Goal: Transaction & Acquisition: Subscribe to service/newsletter

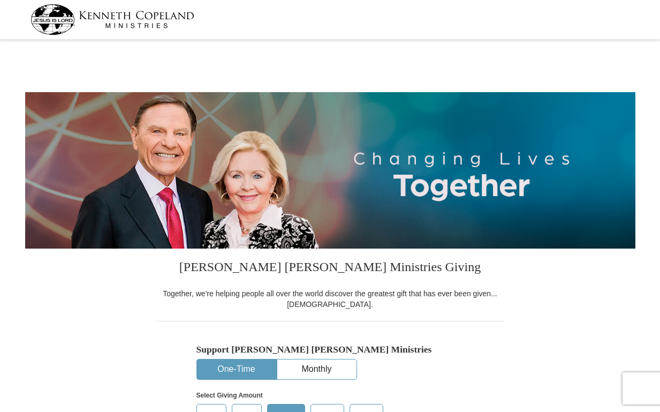
select select "CA"
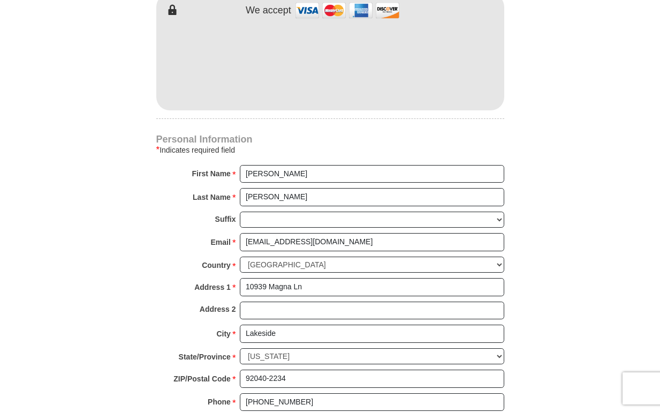
scroll to position [603, 0]
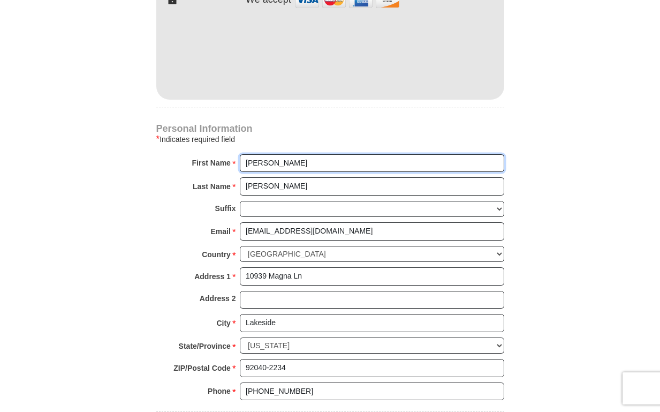
drag, startPoint x: 283, startPoint y: 160, endPoint x: 244, endPoint y: 159, distance: 39.1
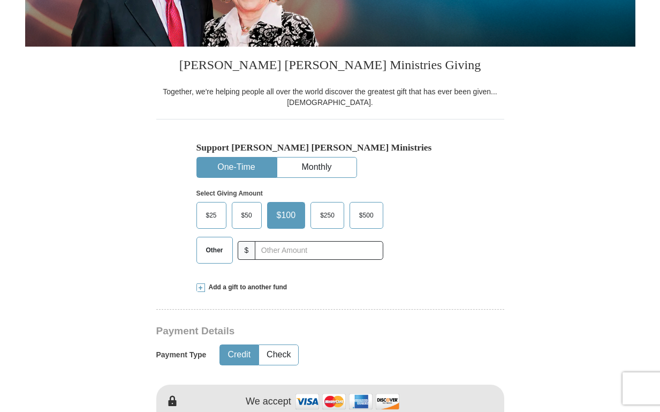
scroll to position [199, 0]
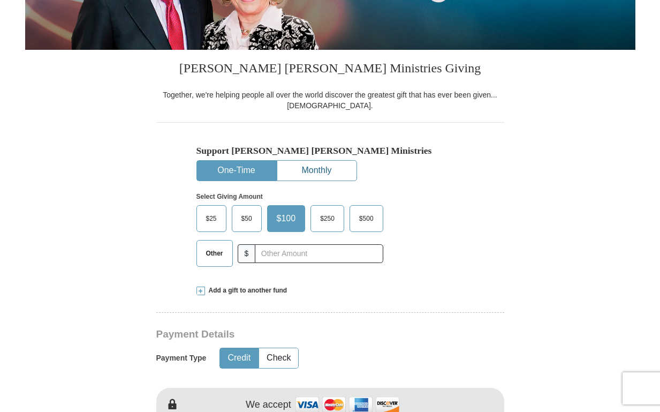
type input "Jackie"
click at [330, 166] on button "Monthly" at bounding box center [316, 171] width 79 height 20
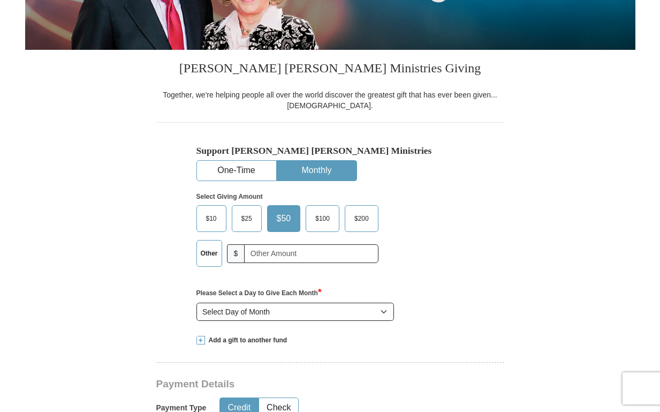
click at [324, 215] on span "$100" at bounding box center [322, 218] width 25 height 16
click at [0, 0] on input "$100" at bounding box center [0, 0] width 0 height 0
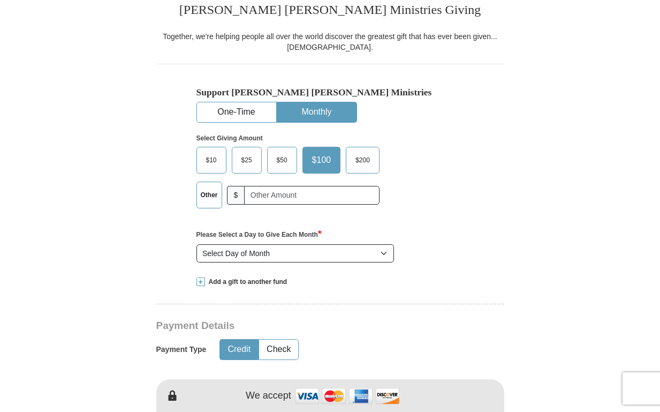
scroll to position [264, 0]
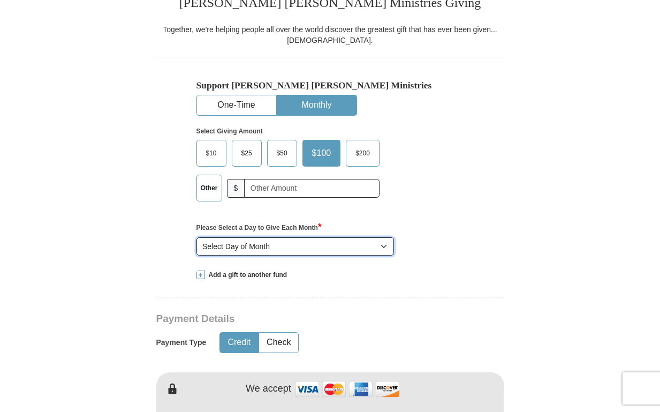
select select "15"
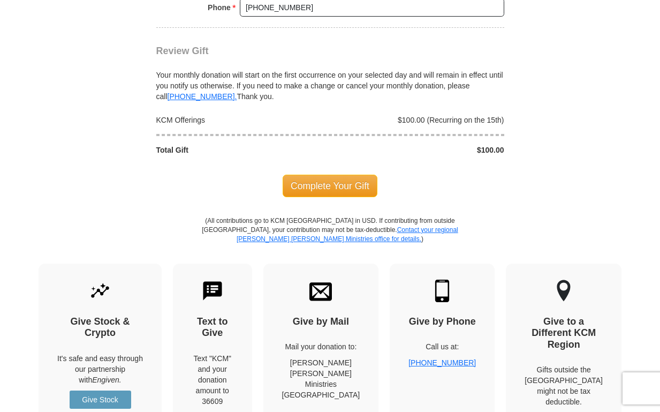
scroll to position [1050, 0]
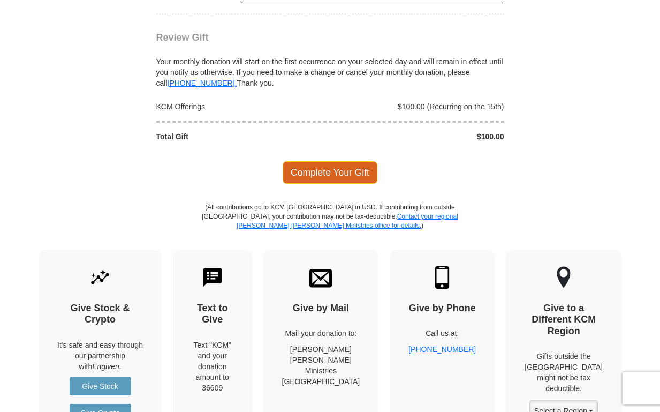
click at [338, 161] on span "Complete Your Gift" at bounding box center [330, 172] width 95 height 22
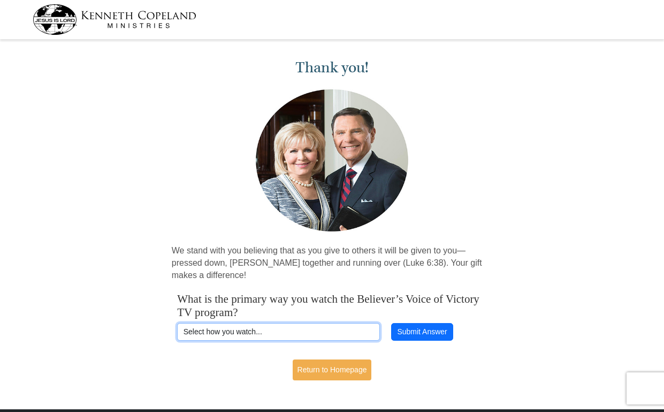
select select "DIRECTV"
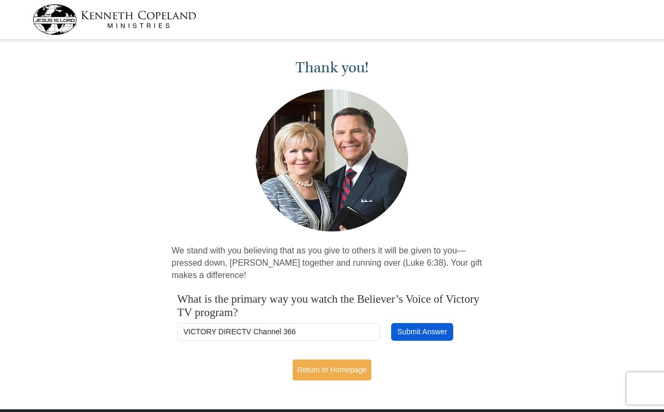
click at [424, 328] on button "Submit Answer" at bounding box center [422, 332] width 62 height 18
